Goal: Transaction & Acquisition: Purchase product/service

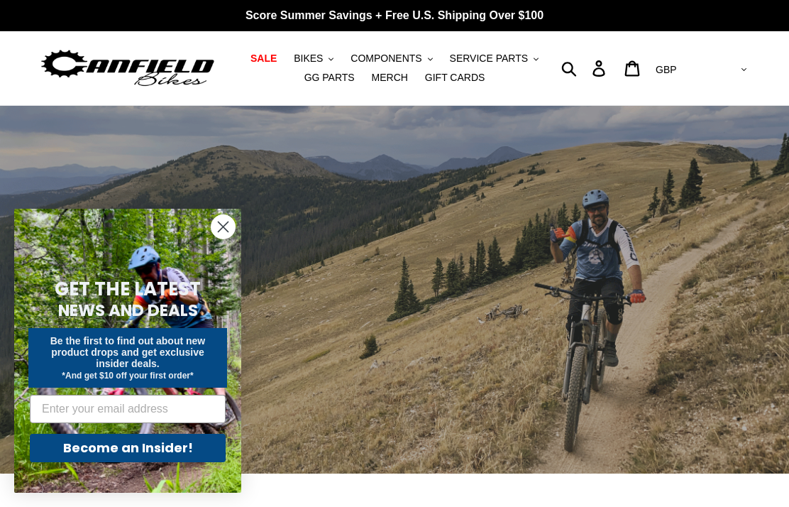
click at [223, 226] on icon "Close dialog" at bounding box center [224, 227] width 10 height 10
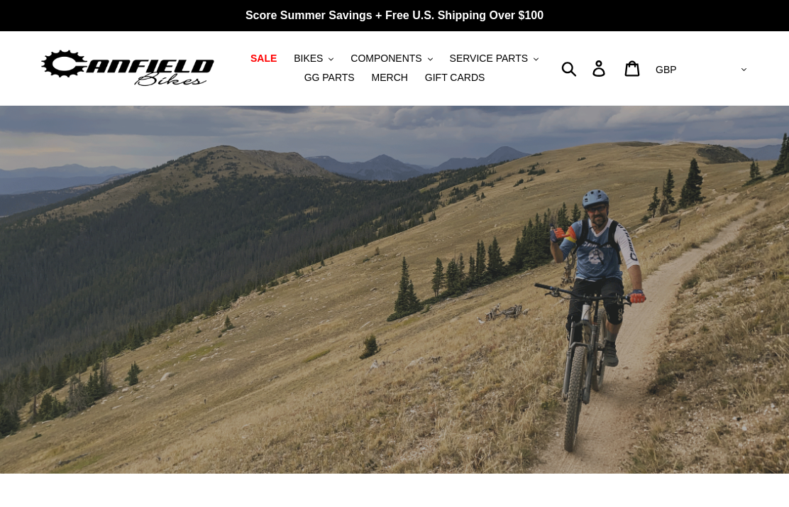
click at [272, 55] on span "SALE" at bounding box center [264, 59] width 26 height 12
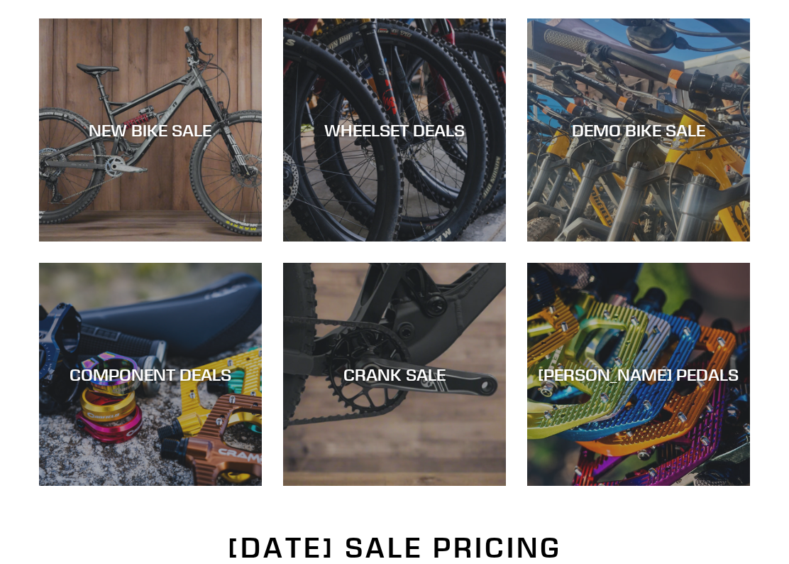
scroll to position [408, 0]
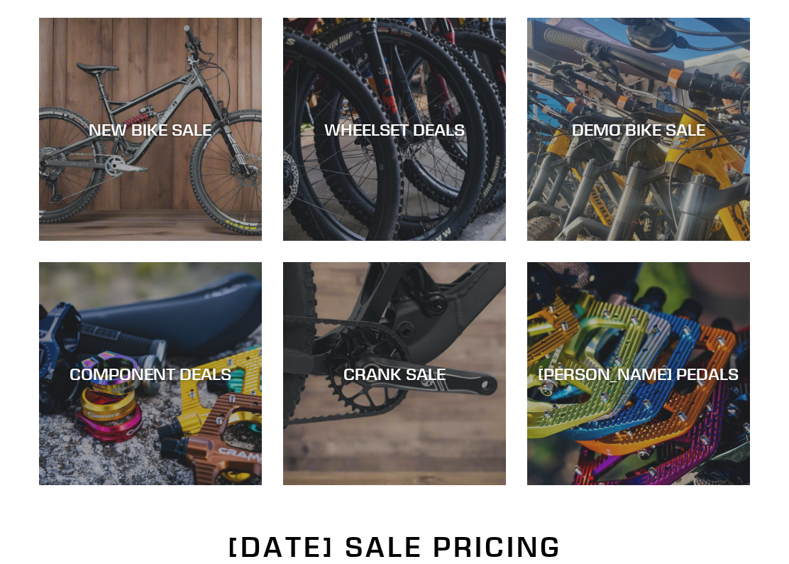
click at [430, 486] on div "CRANK SALE" at bounding box center [394, 486] width 223 height 0
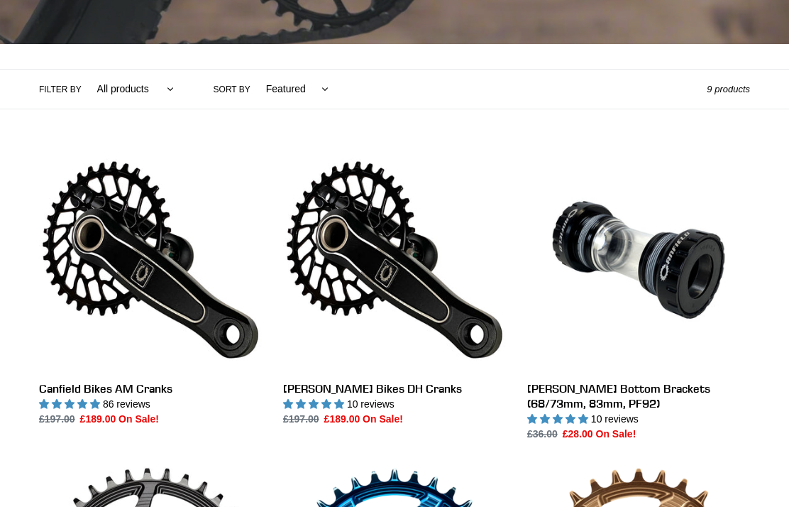
scroll to position [275, 0]
click at [165, 319] on link "Canfield Bikes AM Cranks" at bounding box center [150, 287] width 223 height 278
click at [400, 268] on link "Canfield Bikes DH Cranks" at bounding box center [394, 287] width 223 height 278
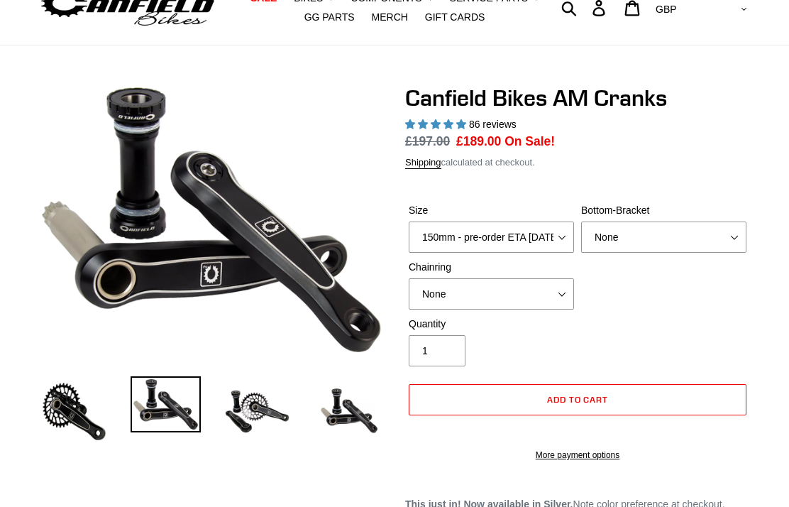
select select "highest-rating"
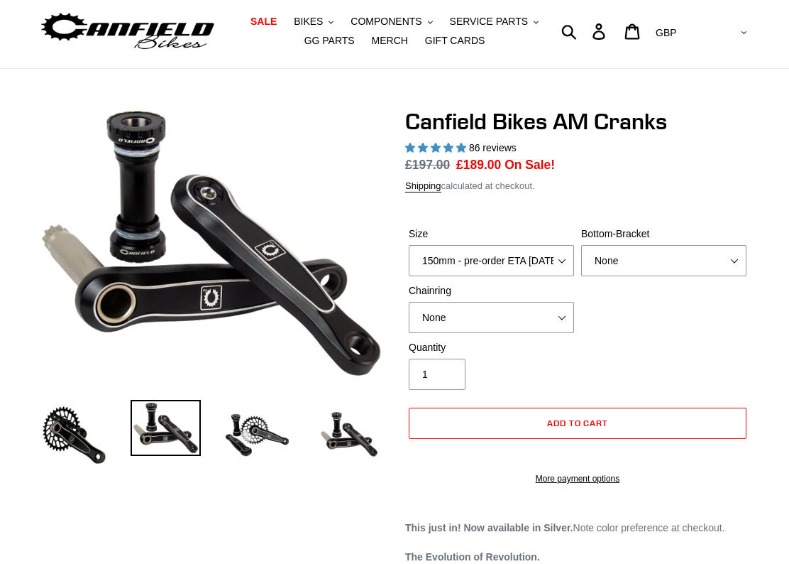
click at [249, 448] on img at bounding box center [257, 435] width 70 height 70
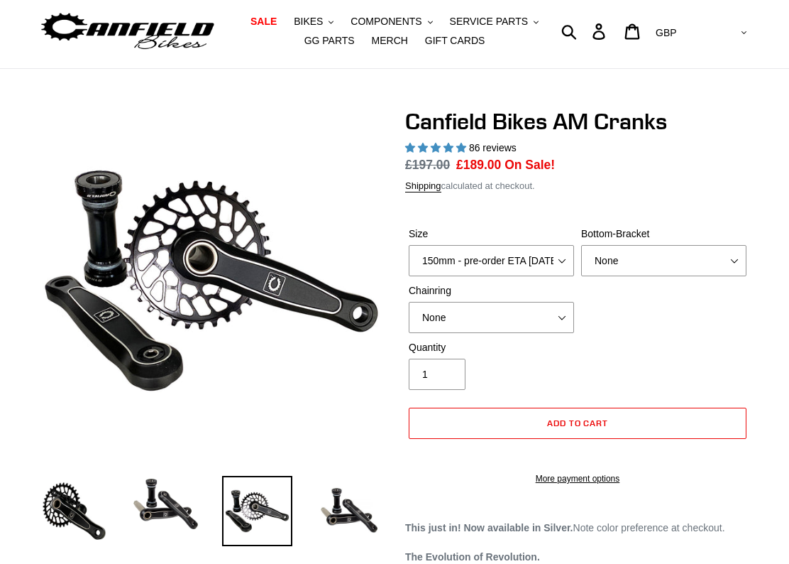
click at [79, 493] on img at bounding box center [74, 511] width 70 height 70
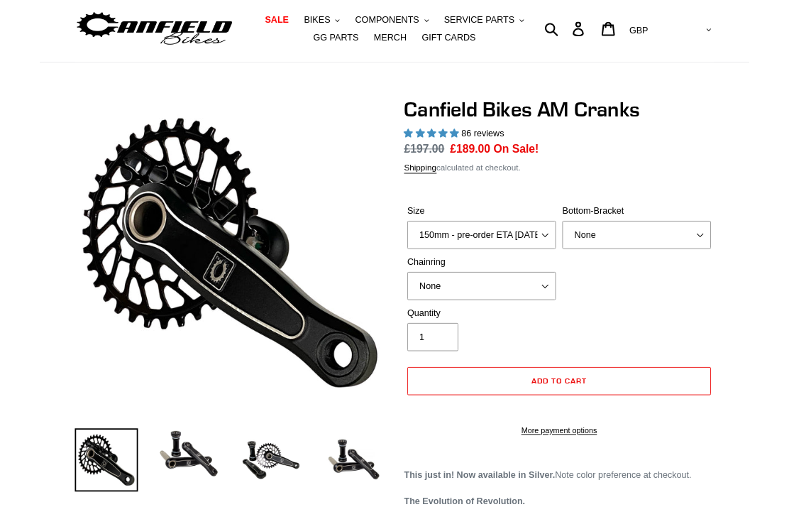
scroll to position [93, 0]
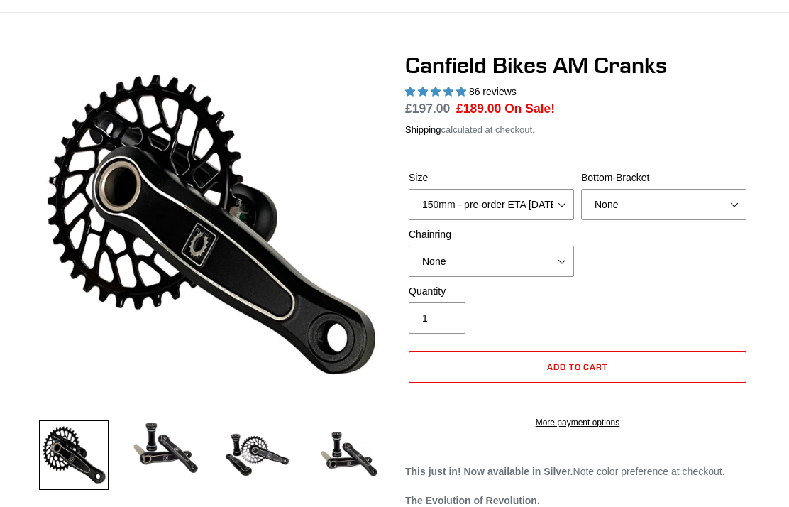
click at [552, 197] on select "150mm - pre-order ETA 9/30/25 155mm - pre-order ETA 9/30/25 160mm - pre-order E…" at bounding box center [491, 204] width 165 height 31
click at [726, 189] on select "None BSA Threaded 68/73mm Press Fit PF92" at bounding box center [663, 204] width 165 height 31
click at [547, 259] on select "None 30t Round (Boost 148) 30t Oval (Boost 148) 32t Round (Boost 148) 32t Oval …" at bounding box center [491, 261] width 165 height 31
click at [727, 193] on select "None BSA Threaded 68/73mm Press Fit PF92" at bounding box center [663, 204] width 165 height 31
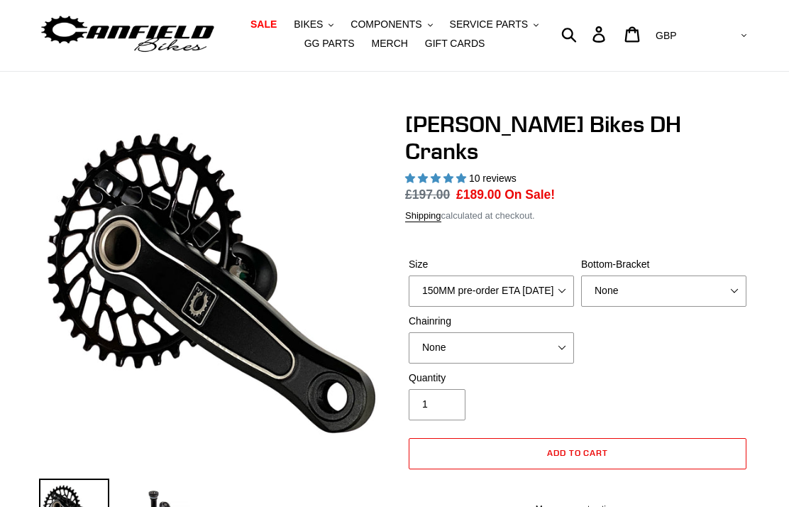
select select "highest-rating"
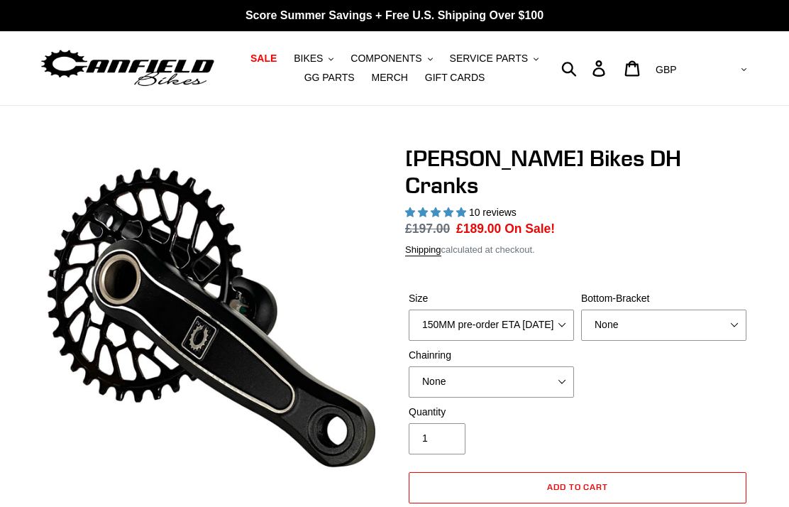
click at [272, 53] on span "SALE" at bounding box center [264, 59] width 26 height 12
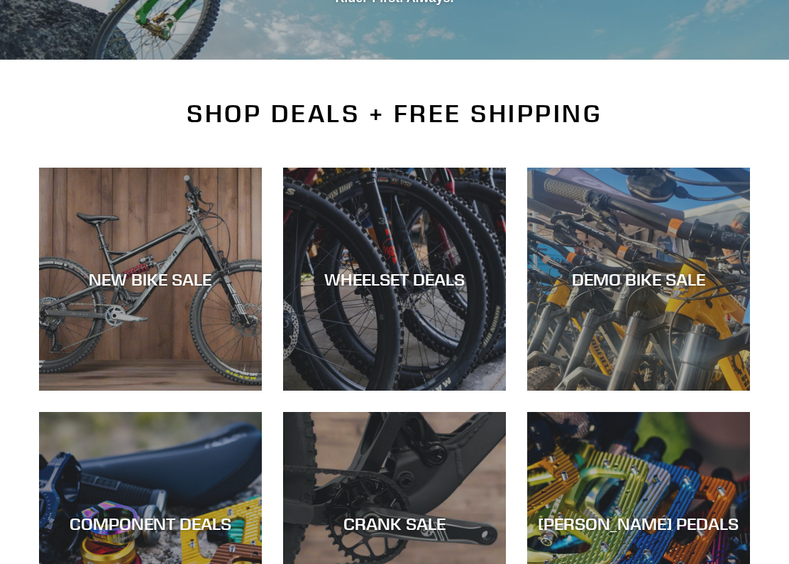
click at [454, 390] on div "WHEELSET DEALS" at bounding box center [394, 390] width 223 height 0
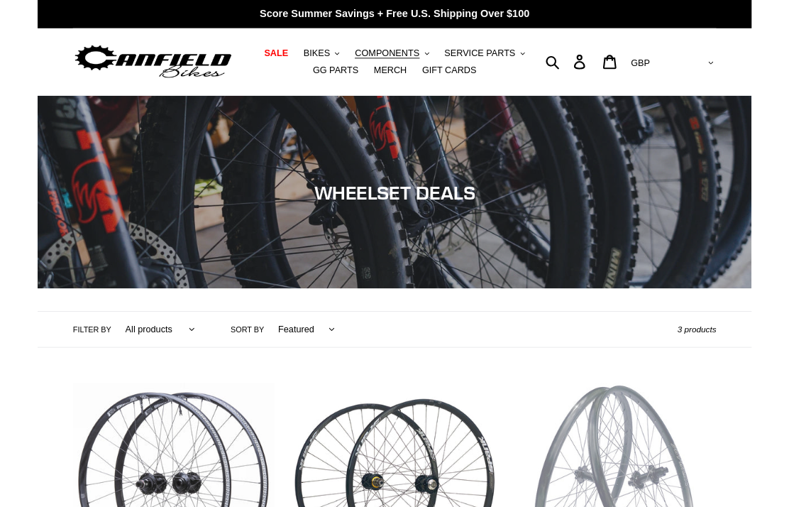
scroll to position [53, 0]
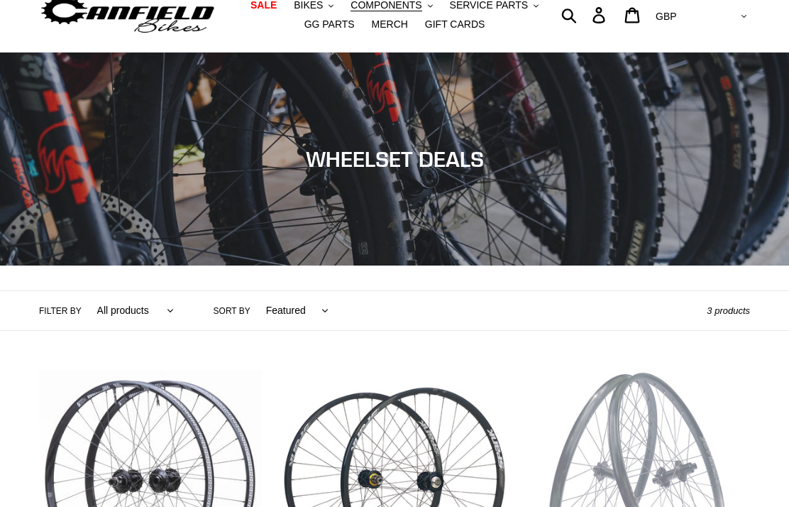
click at [270, 6] on span "SALE" at bounding box center [264, 5] width 26 height 12
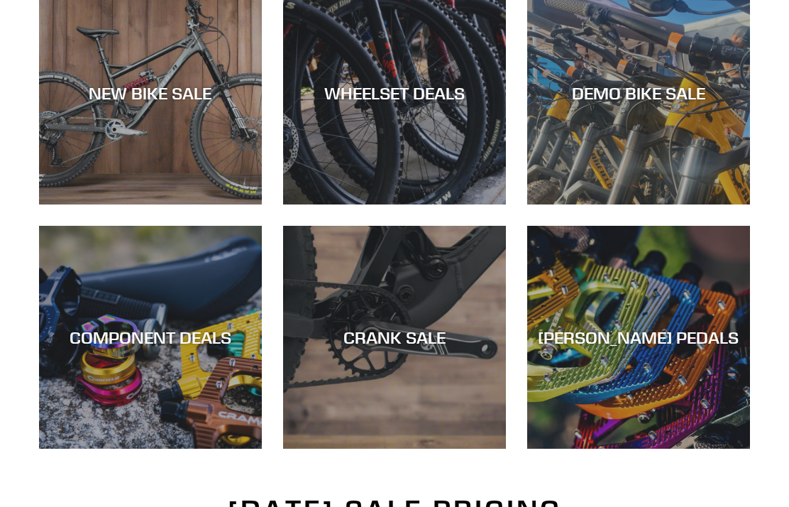
scroll to position [421, 0]
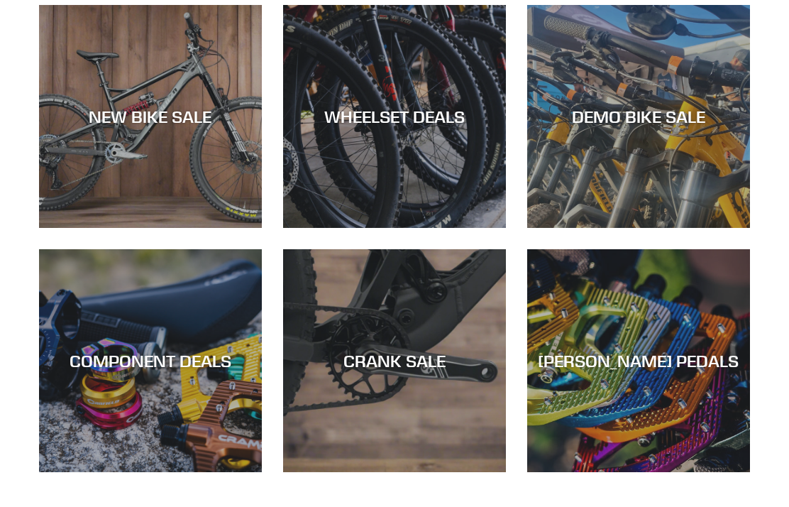
click at [625, 365] on div "[PERSON_NAME] PEDALS" at bounding box center [638, 361] width 223 height 21
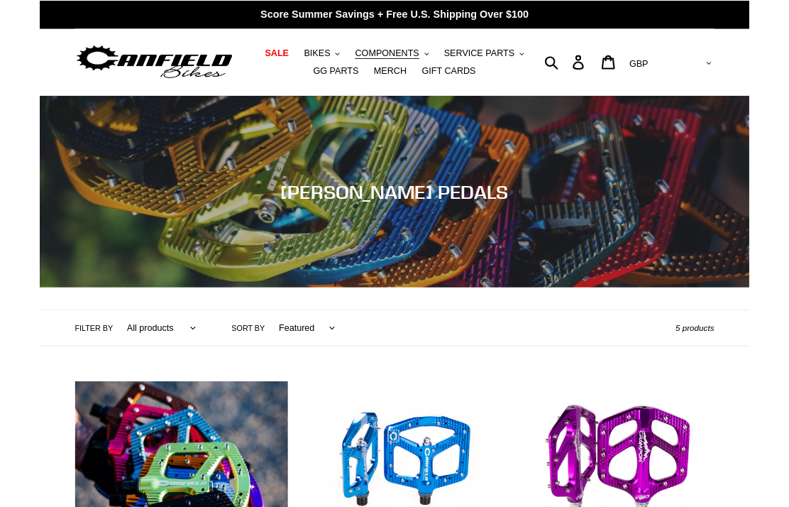
scroll to position [57, 0]
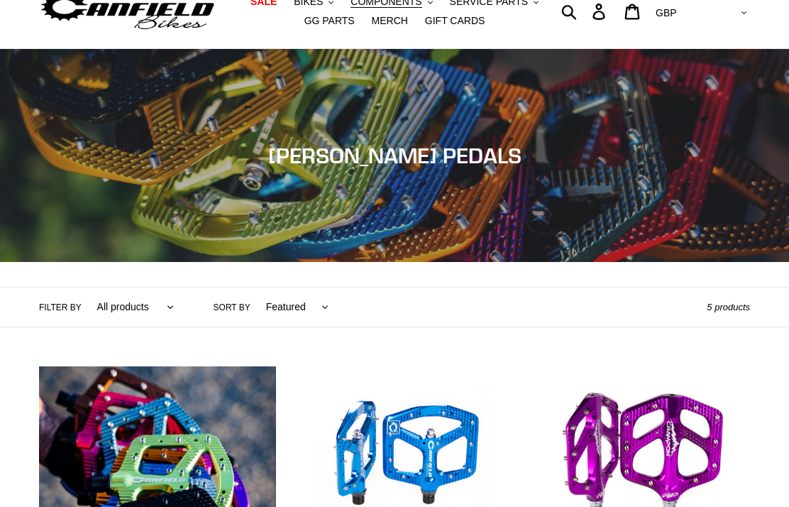
click at [272, 1] on span "SALE" at bounding box center [264, 2] width 26 height 12
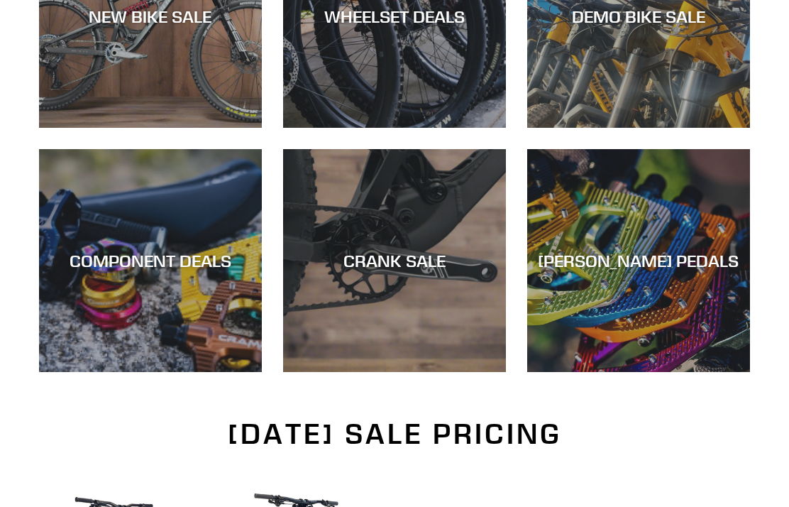
scroll to position [521, 0]
click at [190, 261] on div "COMPONENT DEALS" at bounding box center [150, 261] width 223 height 21
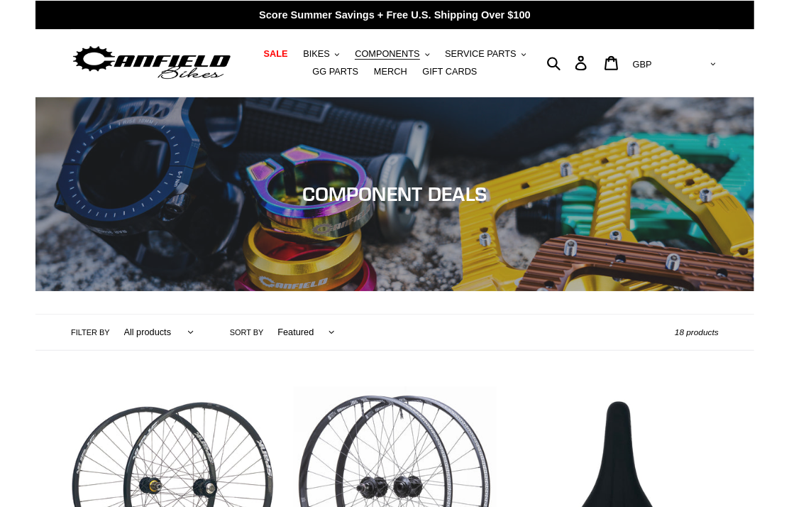
scroll to position [50, 0]
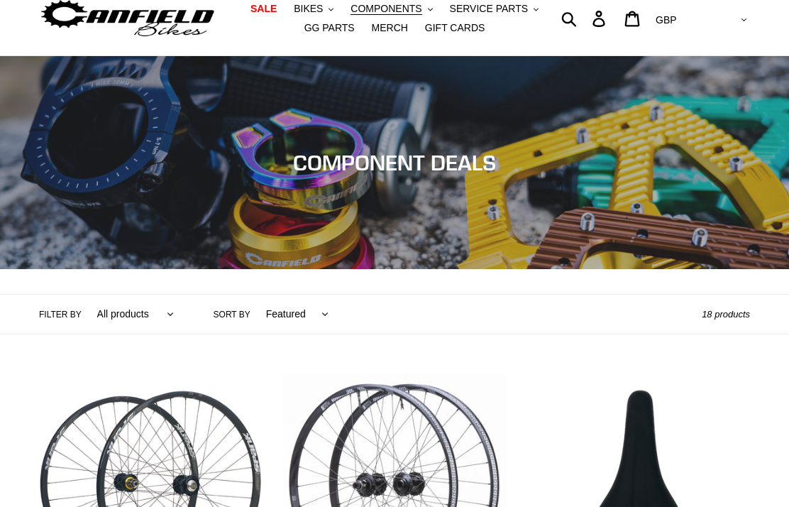
click at [270, 3] on span "SALE" at bounding box center [264, 9] width 26 height 12
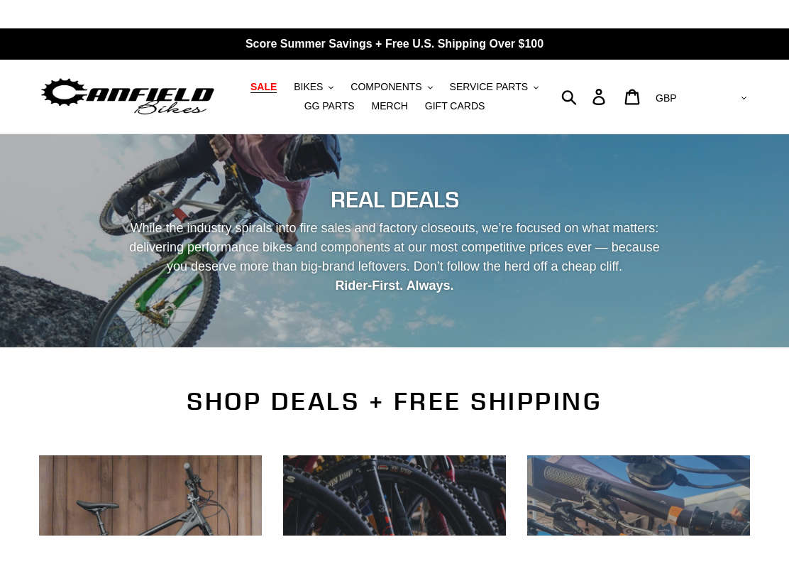
scroll to position [205, 0]
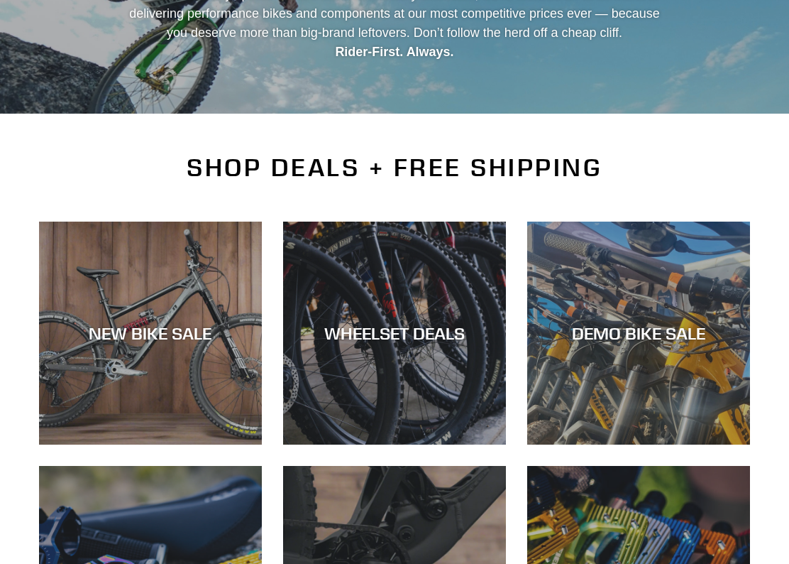
click at [190, 334] on div "NEW BIKE SALE" at bounding box center [150, 333] width 223 height 21
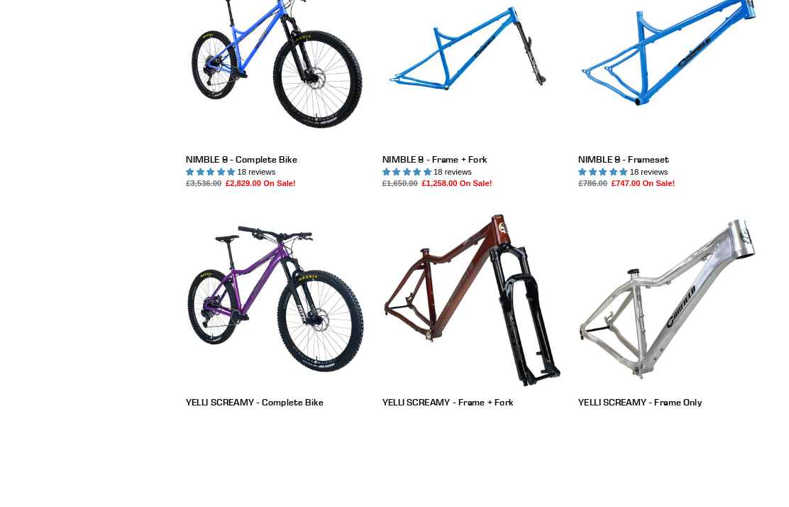
scroll to position [2071, 0]
